Goal: Task Accomplishment & Management: Complete application form

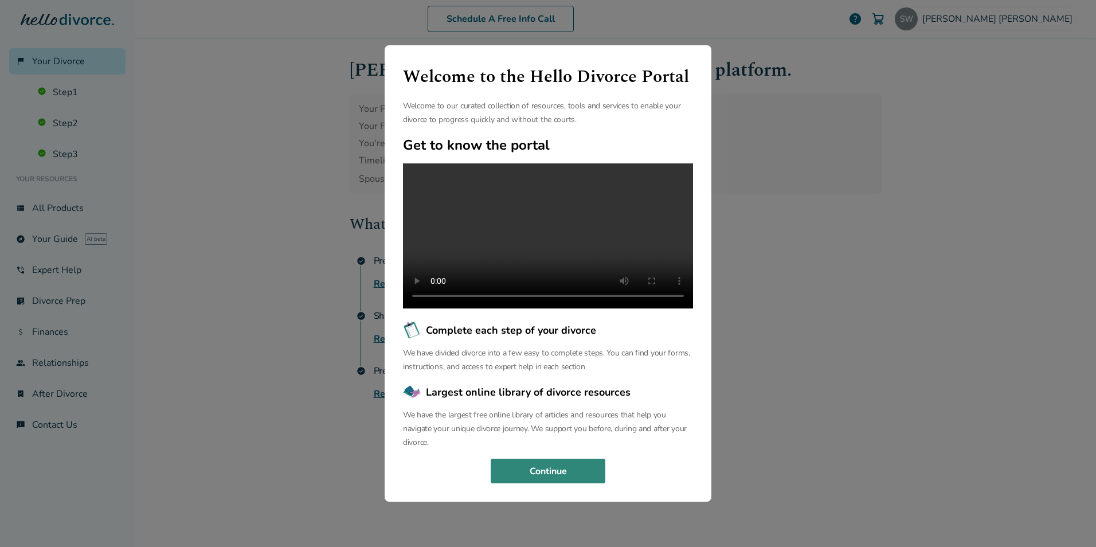
click at [521, 484] on button "Continue" at bounding box center [548, 471] width 115 height 25
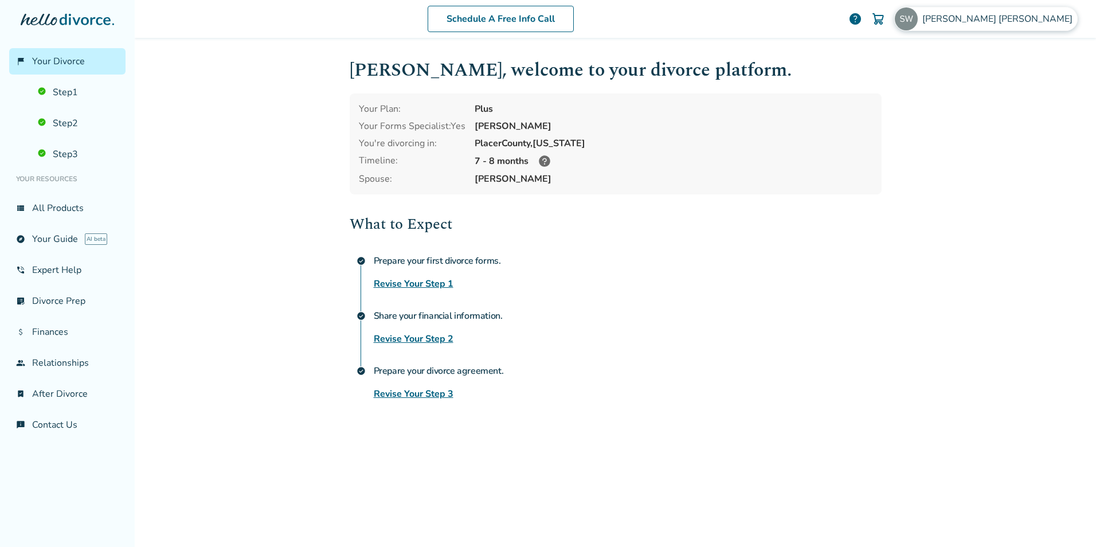
click at [918, 18] on img at bounding box center [906, 18] width 23 height 23
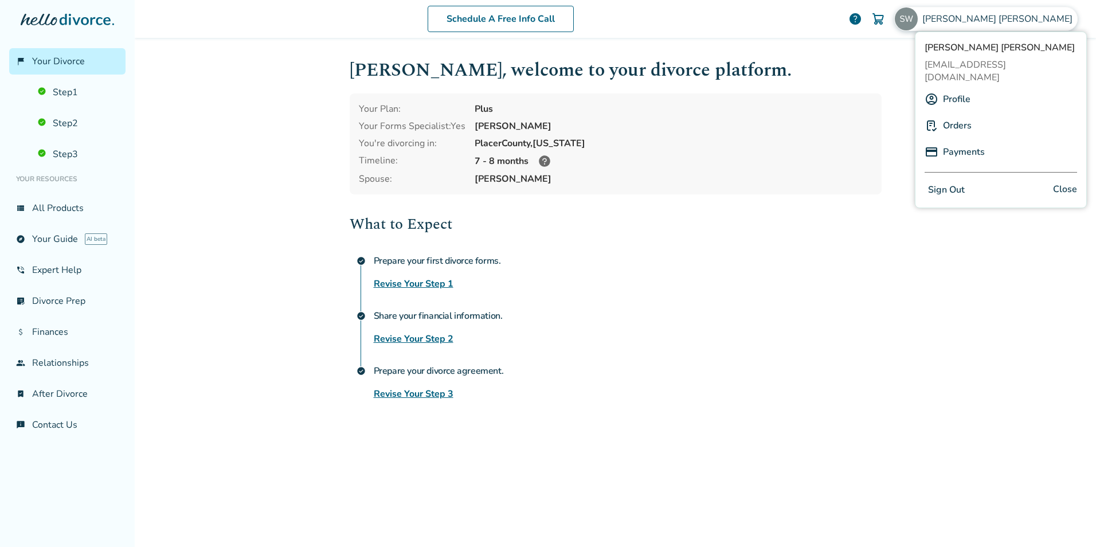
click at [948, 88] on link "Profile" at bounding box center [957, 99] width 28 height 22
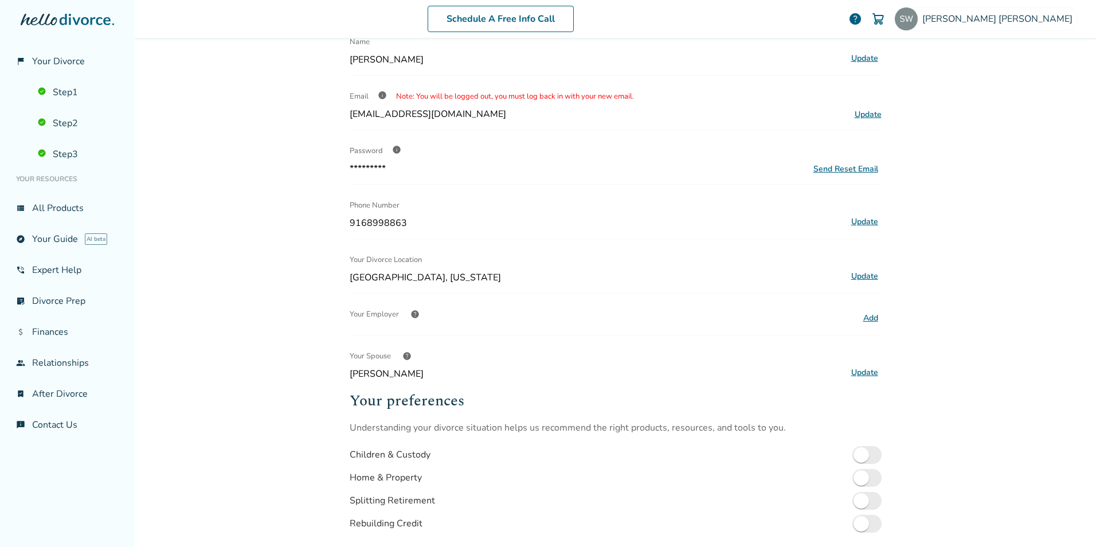
scroll to position [115, 0]
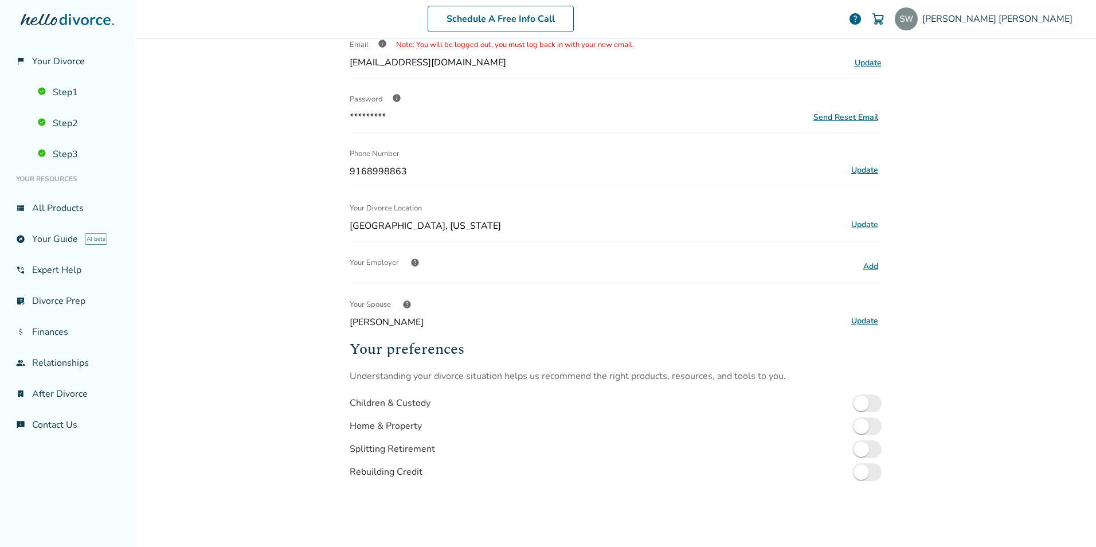
click at [865, 269] on button "Add" at bounding box center [871, 266] width 22 height 15
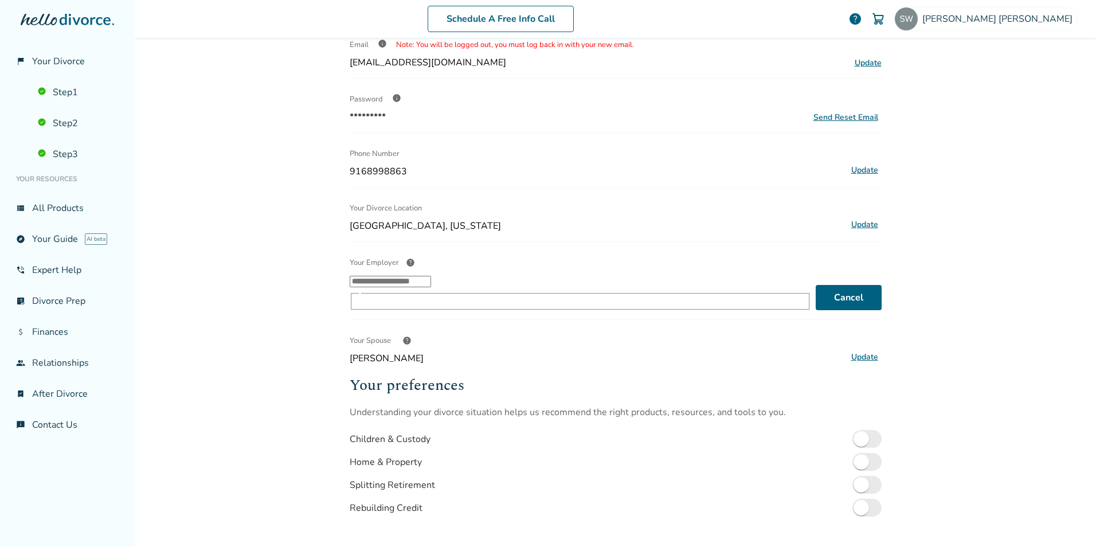
click at [431, 287] on input "Your Employer help ​" at bounding box center [390, 281] width 81 height 11
type input "**********"
click at [601, 255] on div "Your Employer help" at bounding box center [580, 262] width 461 height 23
click at [431, 285] on input "Your Employer help ​" at bounding box center [390, 281] width 81 height 11
click at [406, 263] on span "help" at bounding box center [410, 262] width 9 height 9
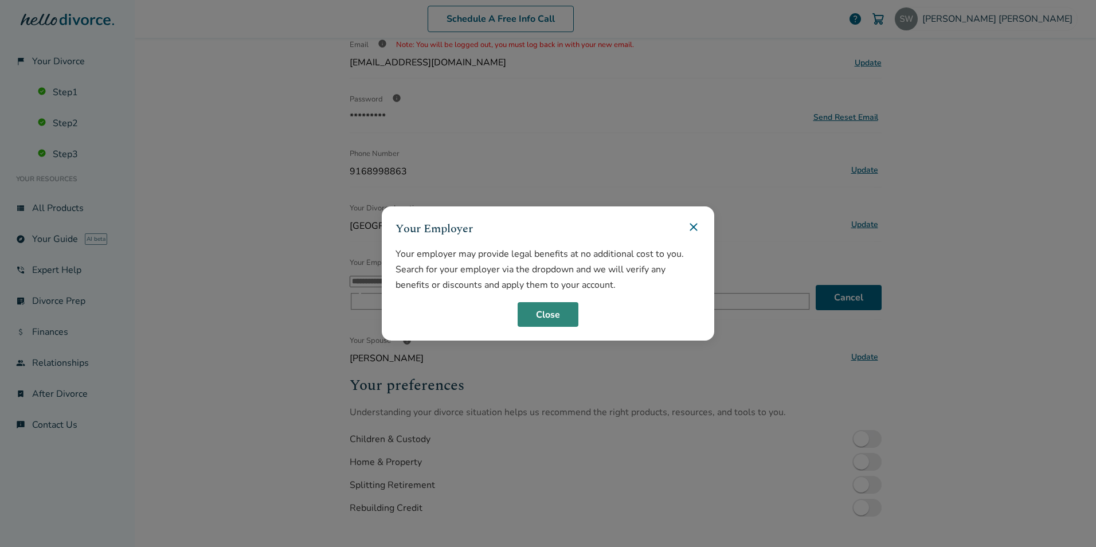
click at [531, 312] on button "Close" at bounding box center [548, 314] width 61 height 25
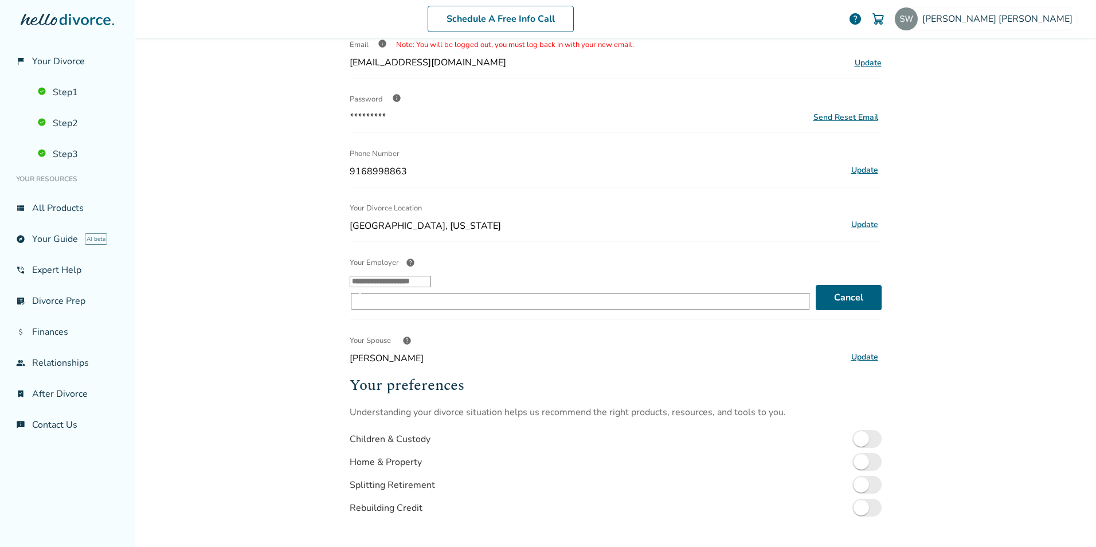
click at [431, 287] on input "Your Employer help ​" at bounding box center [390, 281] width 81 height 11
click at [389, 319] on li "Other" at bounding box center [587, 324] width 439 height 13
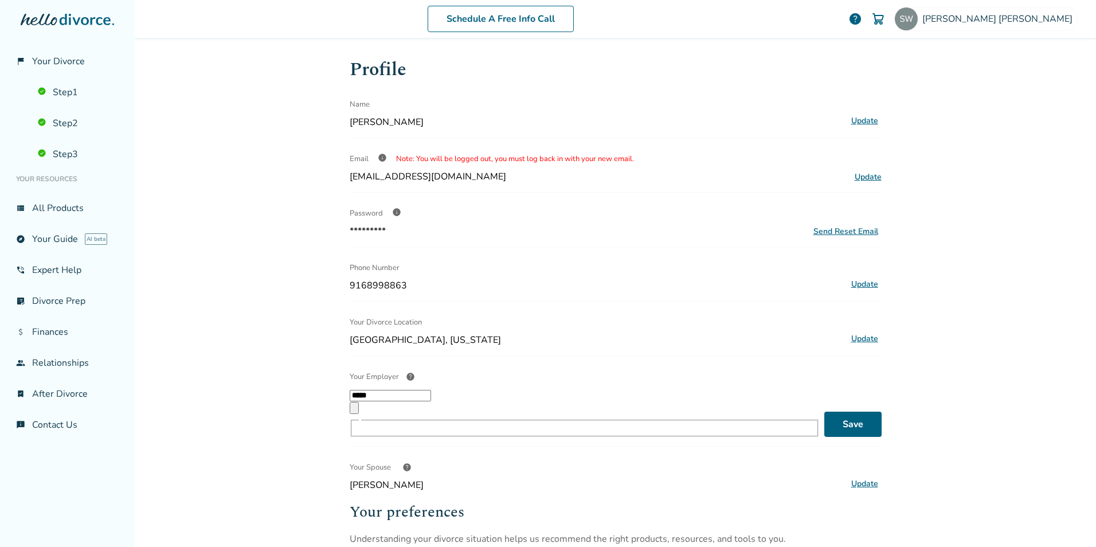
scroll to position [0, 0]
type input "*****"
click at [56, 158] on link "Step 3" at bounding box center [78, 154] width 95 height 26
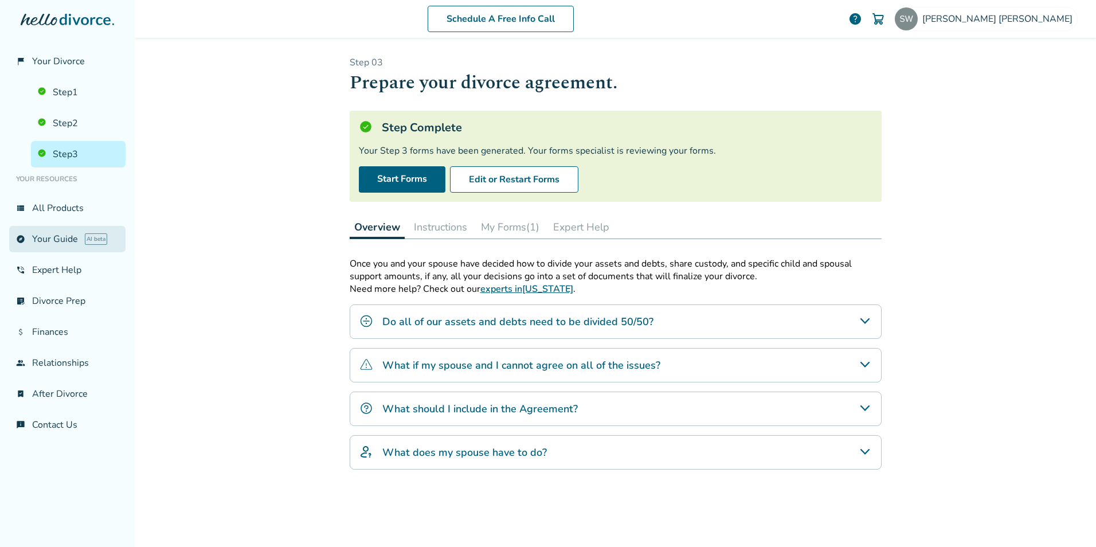
click at [56, 233] on link "explore Your Guide AI beta" at bounding box center [67, 239] width 116 height 26
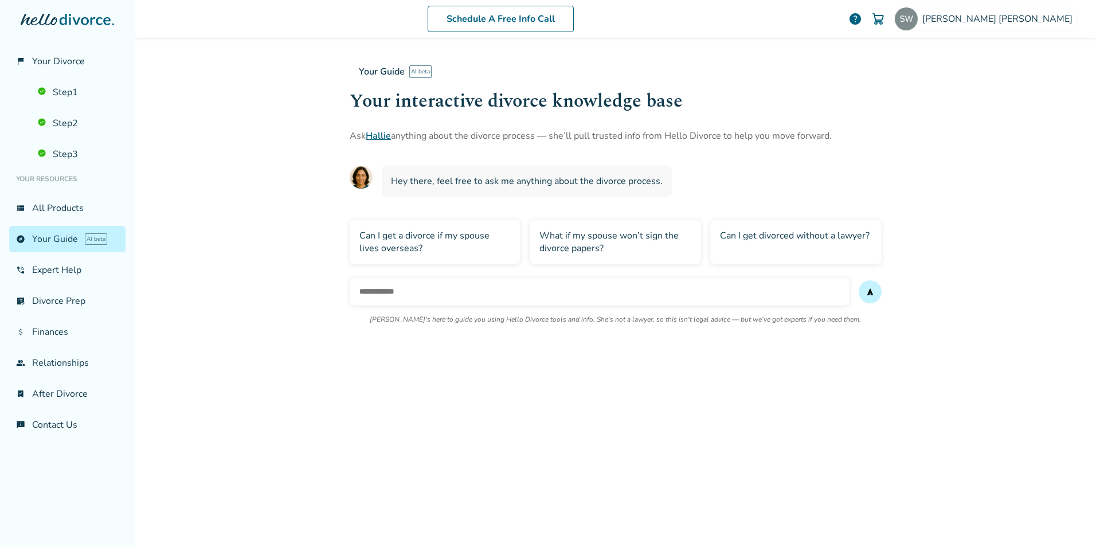
click at [361, 292] on input "text" at bounding box center [600, 292] width 500 height 28
type input "**********"
click at [859, 280] on button "send" at bounding box center [870, 291] width 23 height 23
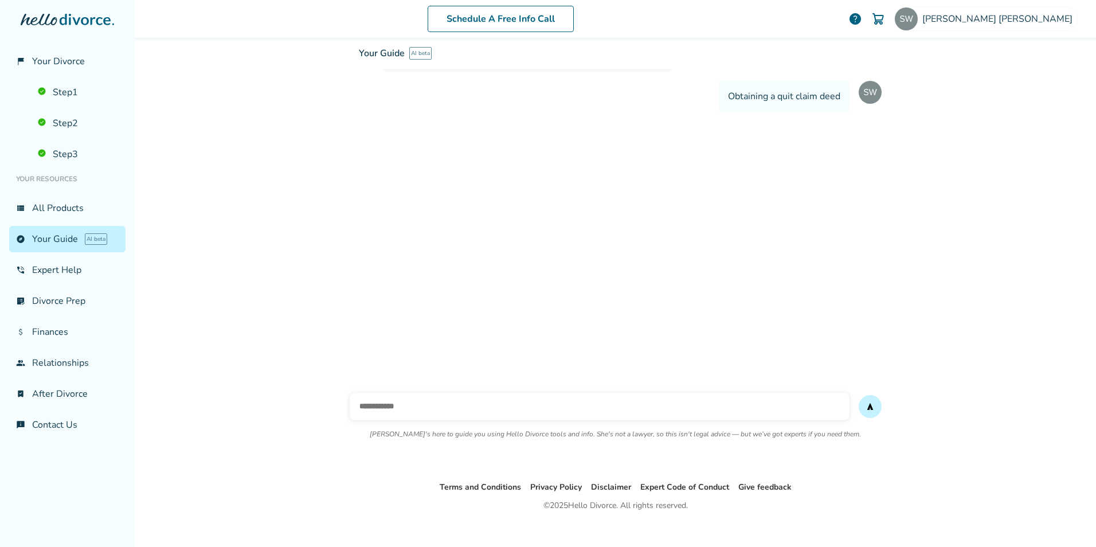
scroll to position [139, 0]
